Goal: Task Accomplishment & Management: Use online tool/utility

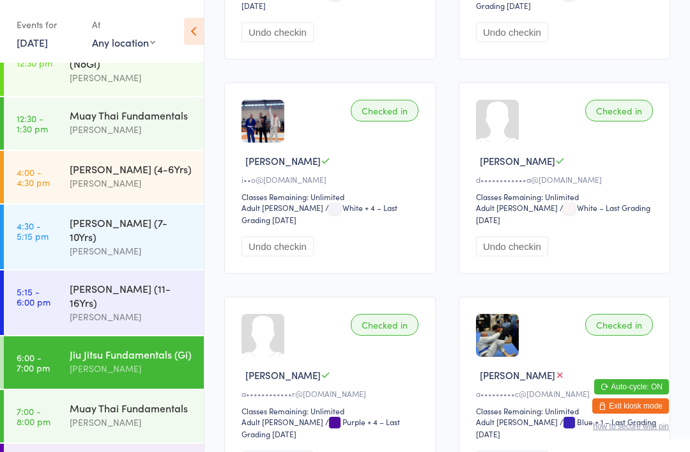
scroll to position [1109, 0]
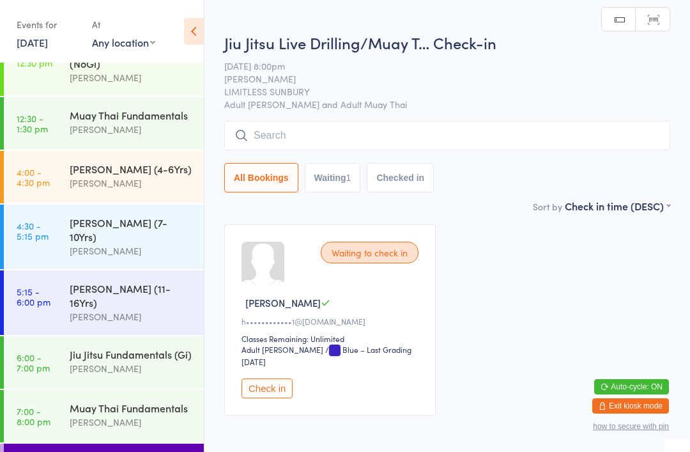
click at [149, 358] on div "Jiu Jitsu Fundamentals (Gi) [PERSON_NAME]" at bounding box center [137, 361] width 134 height 50
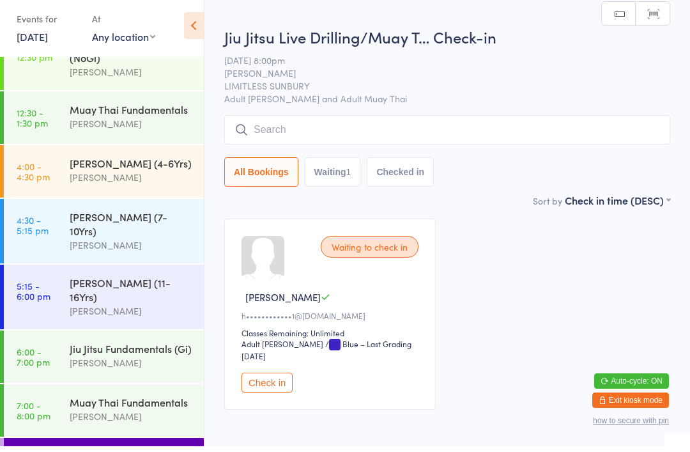
scroll to position [7, 0]
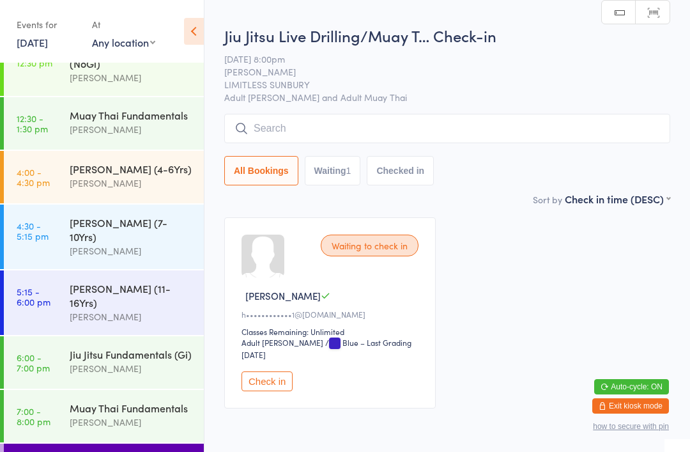
click at [167, 347] on div "Jiu Jitsu Fundamentals (Gi)" at bounding box center [131, 354] width 123 height 14
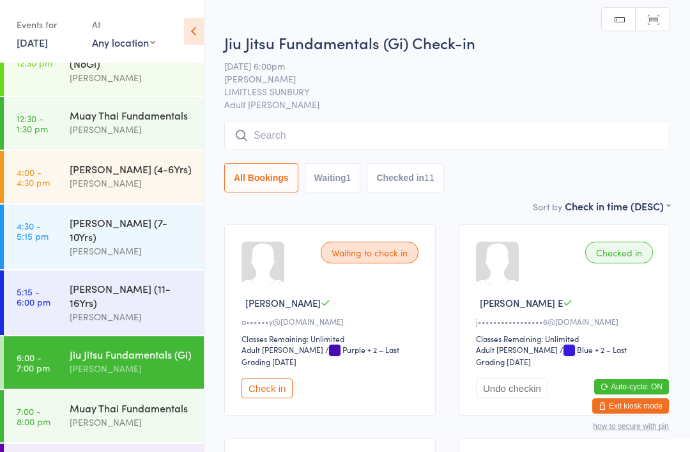
click at [272, 395] on button "Check in" at bounding box center [266, 388] width 51 height 20
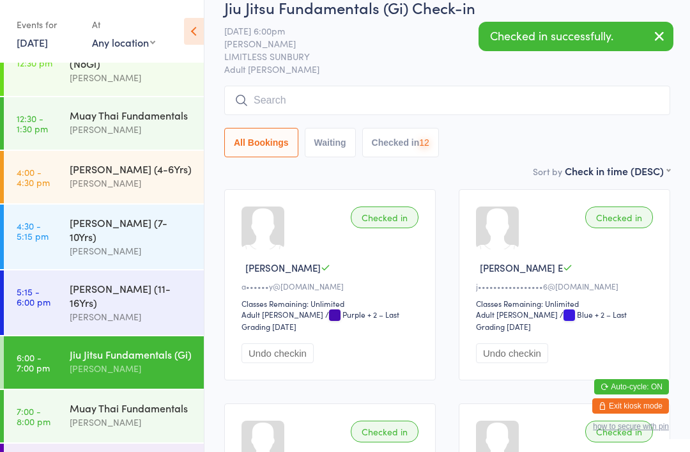
scroll to position [43, 0]
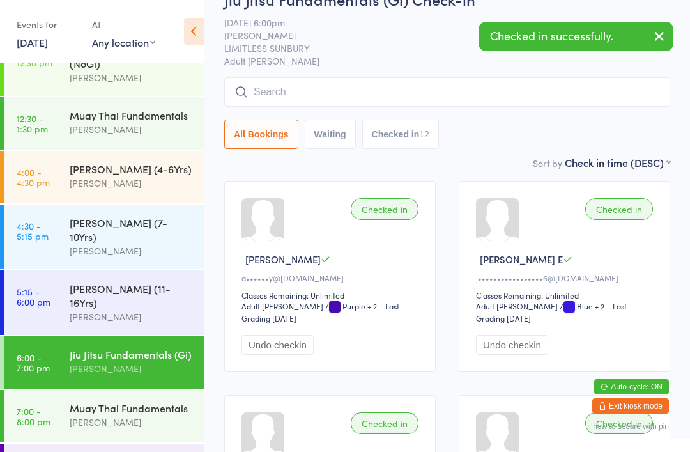
click at [170, 400] on div "Muay Thai Fundamentals" at bounding box center [131, 407] width 123 height 14
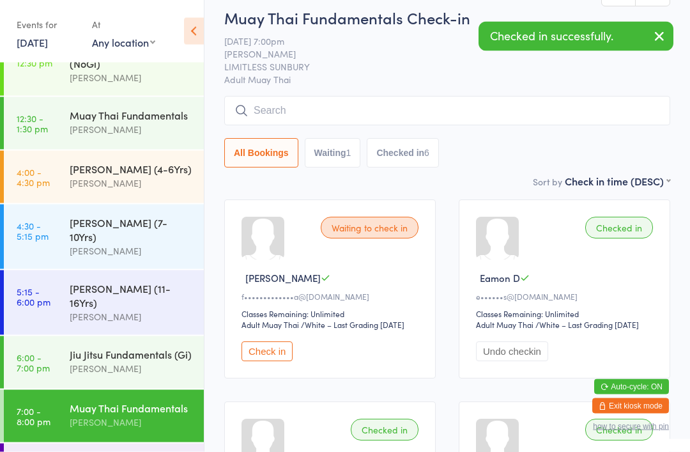
click at [285, 353] on button "Check in" at bounding box center [266, 352] width 51 height 20
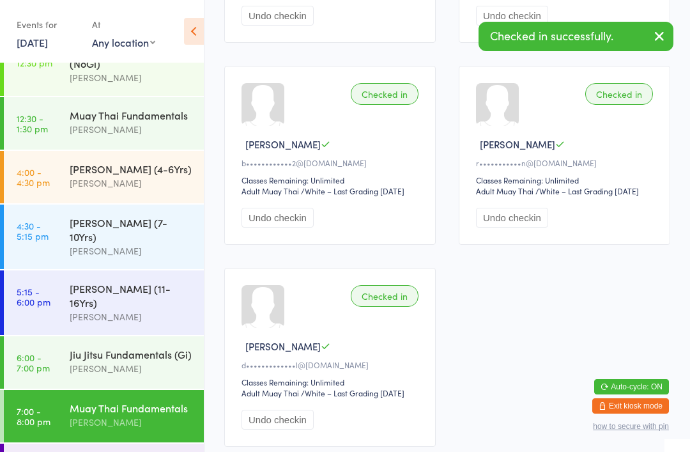
scroll to position [658, 0]
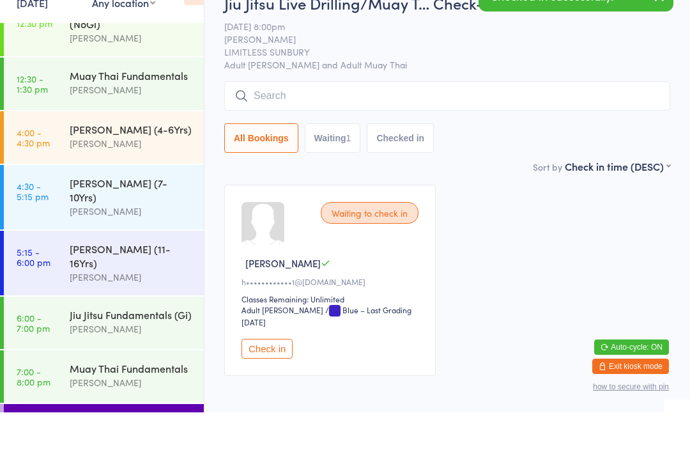
scroll to position [17, 0]
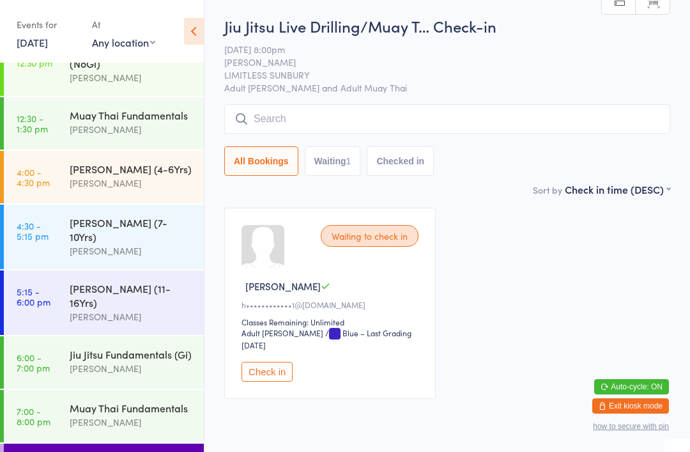
click at [270, 374] on button "Check in" at bounding box center [266, 372] width 51 height 20
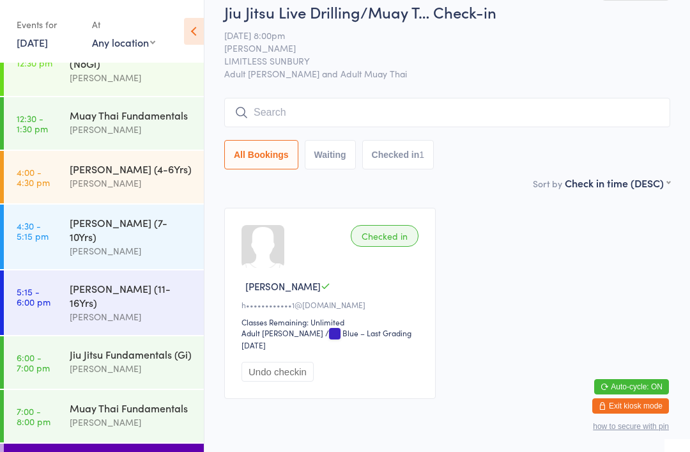
click at [135, 361] on div "[PERSON_NAME]" at bounding box center [131, 368] width 123 height 15
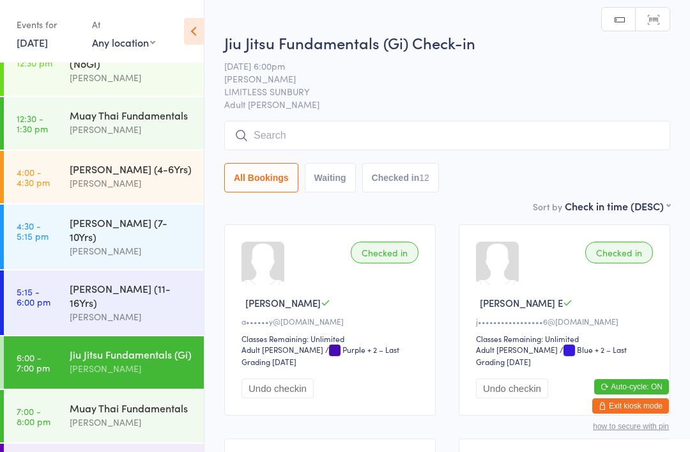
click at [402, 139] on input "search" at bounding box center [447, 135] width 446 height 29
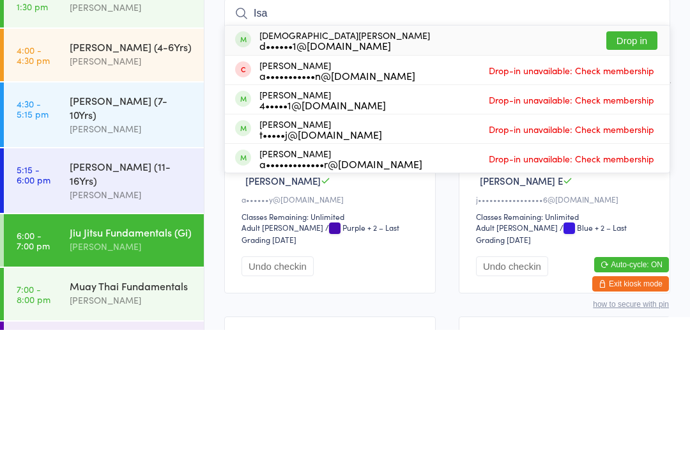
type input "Isa"
click at [640, 153] on button "Drop in" at bounding box center [631, 162] width 51 height 19
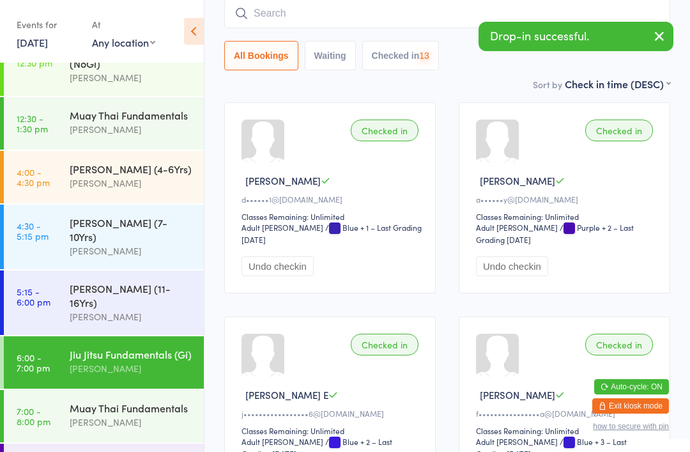
click at [119, 415] on div "[PERSON_NAME]" at bounding box center [131, 422] width 123 height 15
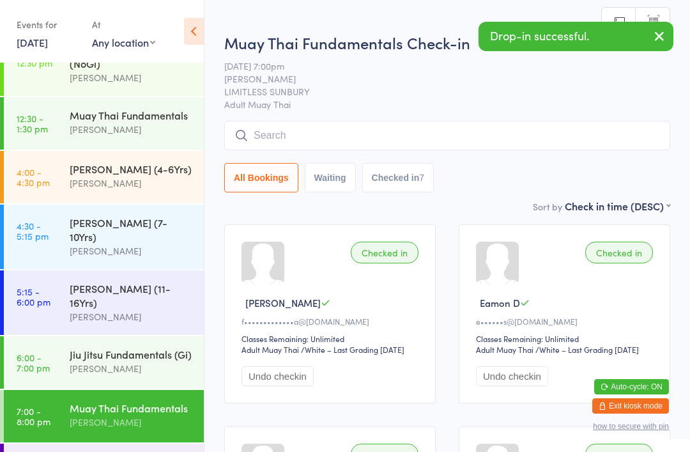
click at [502, 140] on input "search" at bounding box center [447, 135] width 446 height 29
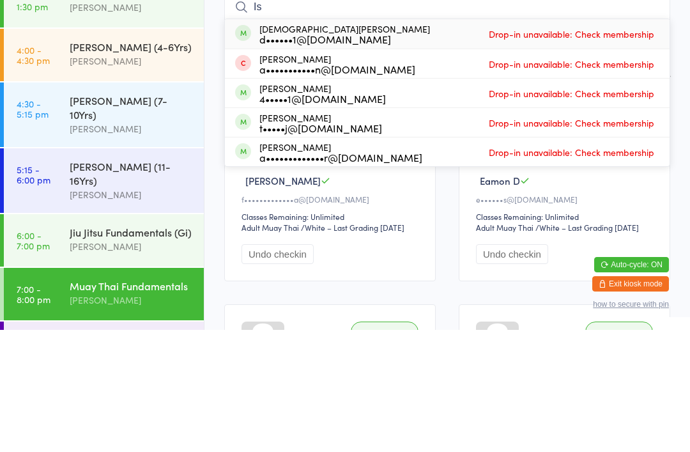
type input "I"
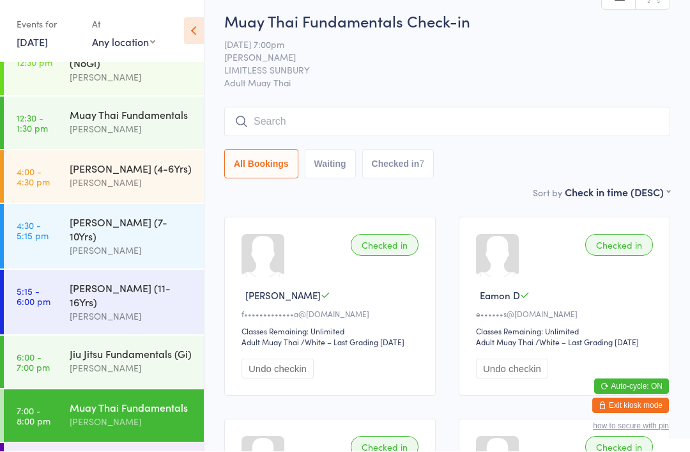
scroll to position [8, 0]
